Goal: Task Accomplishment & Management: Manage account settings

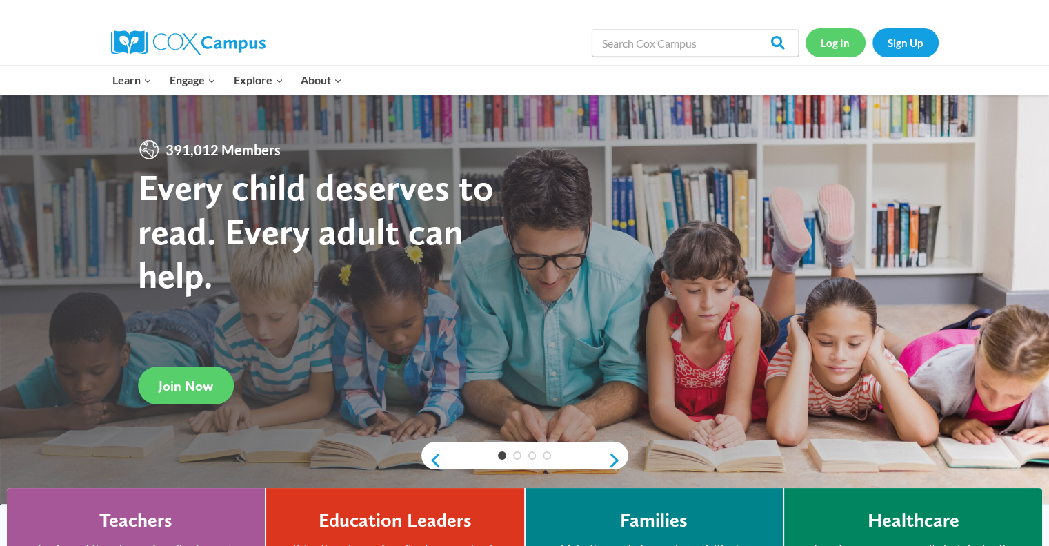
click at [847, 46] on link "Log In" at bounding box center [836, 42] width 60 height 28
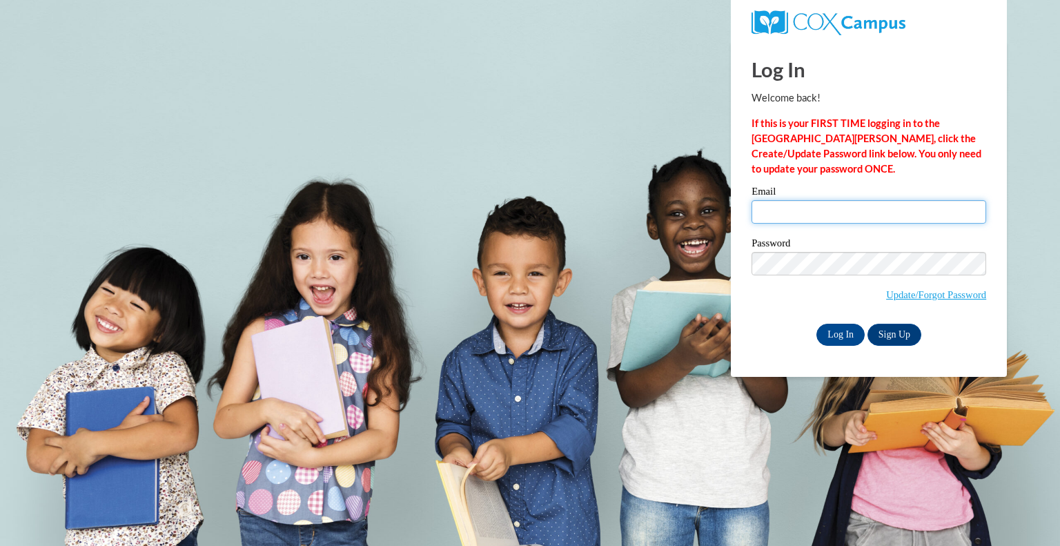
click at [800, 210] on input "Email" at bounding box center [868, 211] width 235 height 23
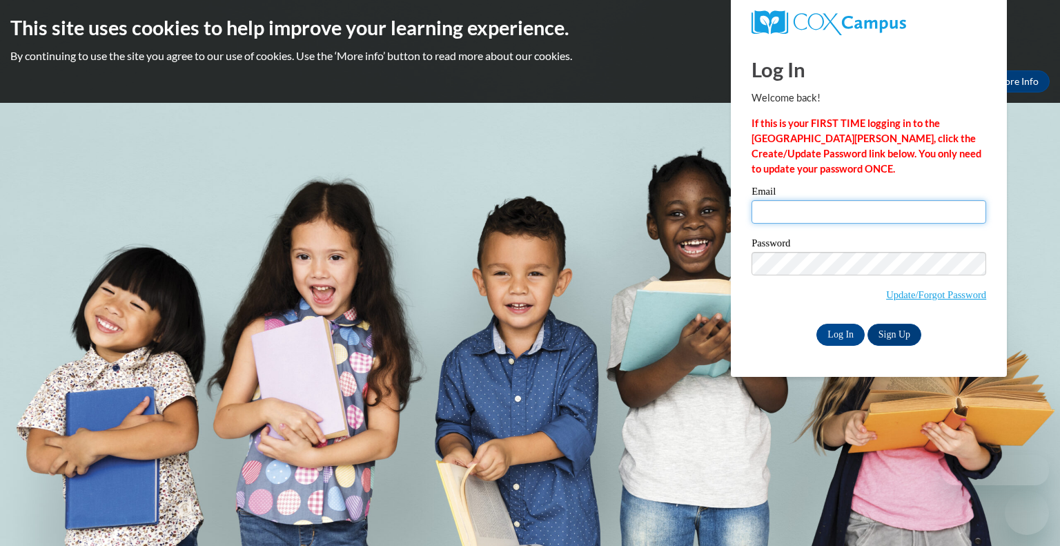
type input "sbecker@teachers.kusd.edu"
